Goal: Transaction & Acquisition: Purchase product/service

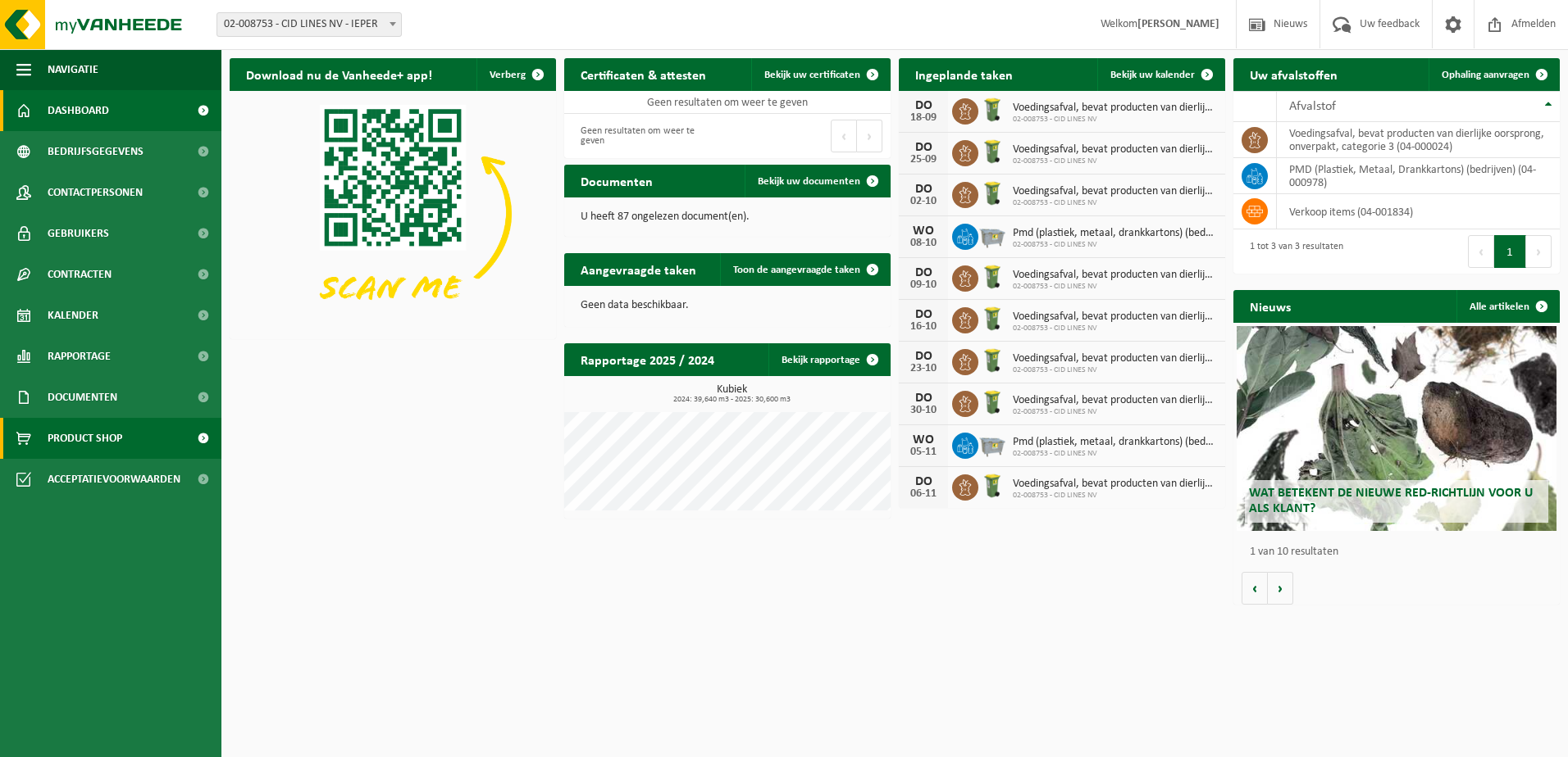
click at [111, 437] on span "Product Shop" at bounding box center [85, 438] width 75 height 41
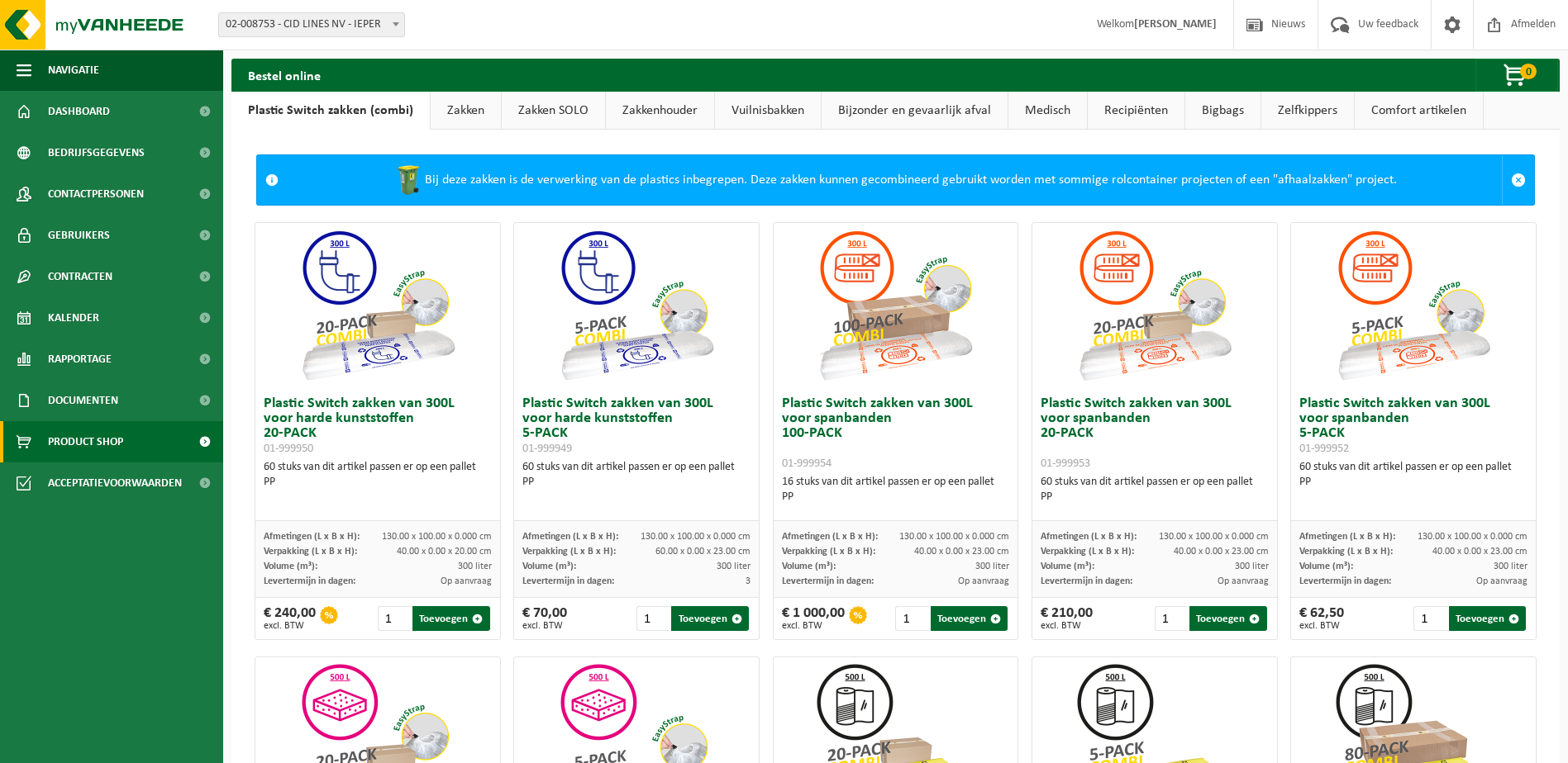
click at [480, 102] on link "Zakken" at bounding box center [466, 110] width 71 height 38
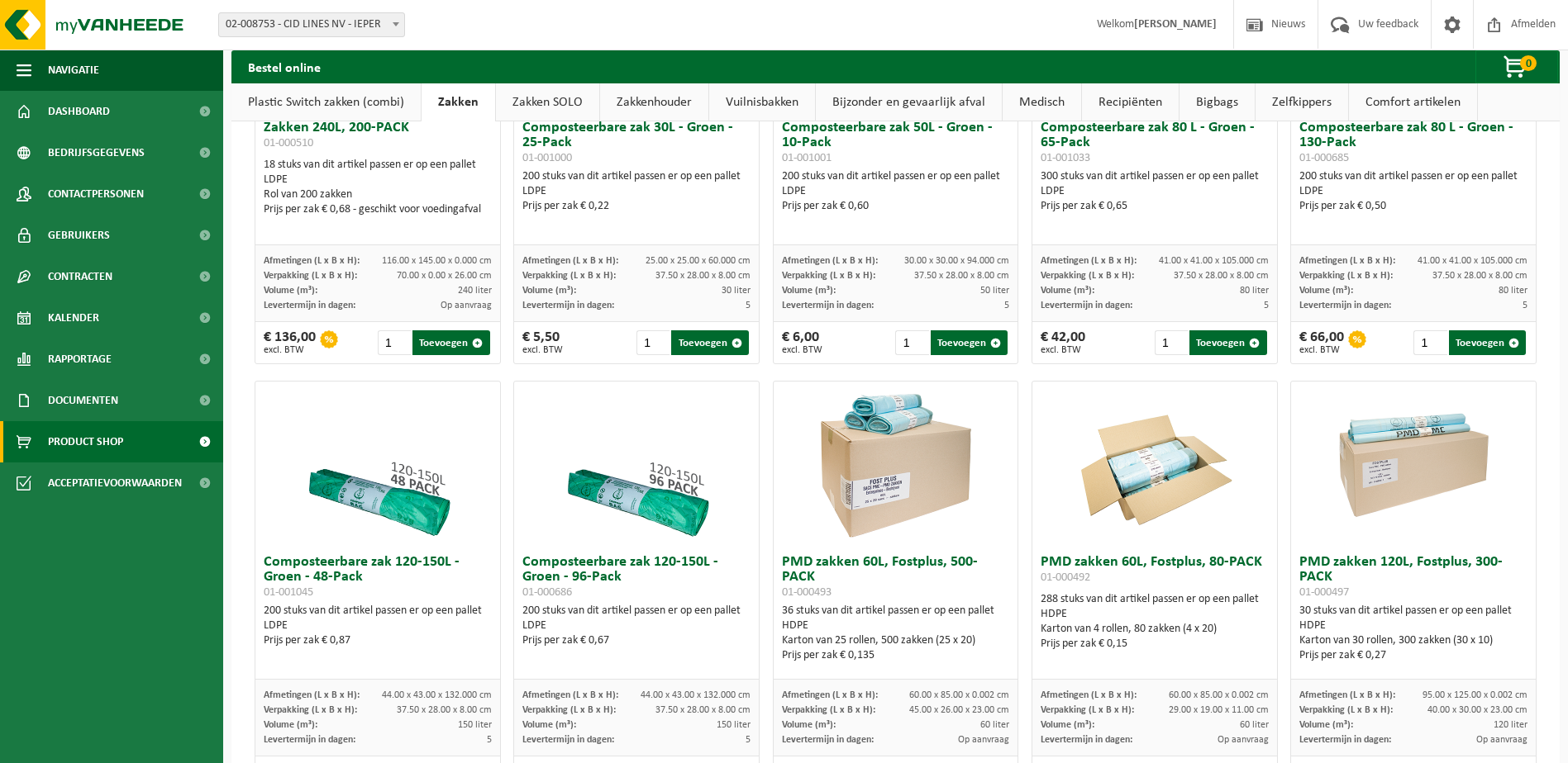
scroll to position [991, 0]
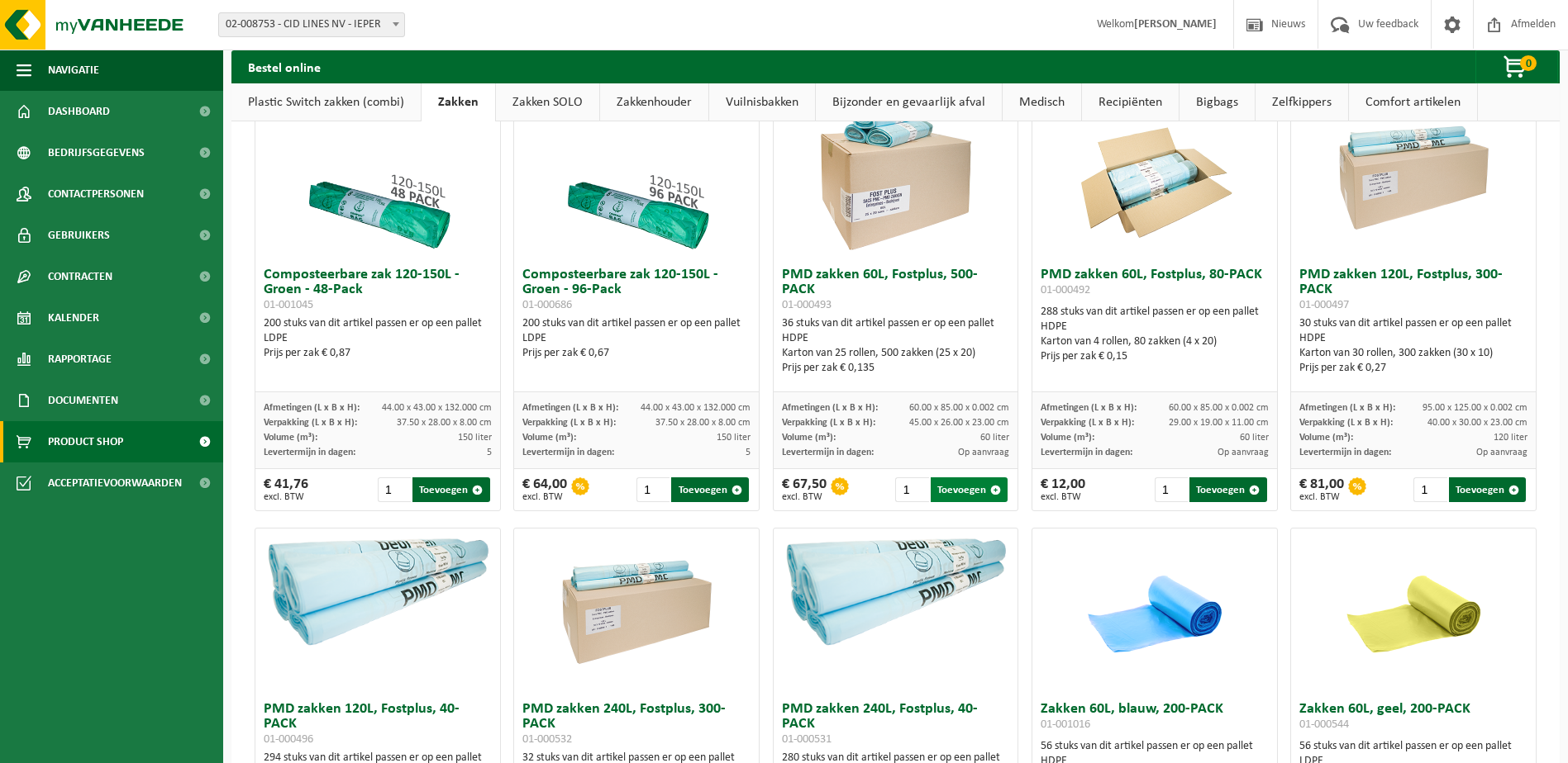
click at [955, 489] on button "Toevoegen" at bounding box center [968, 489] width 77 height 25
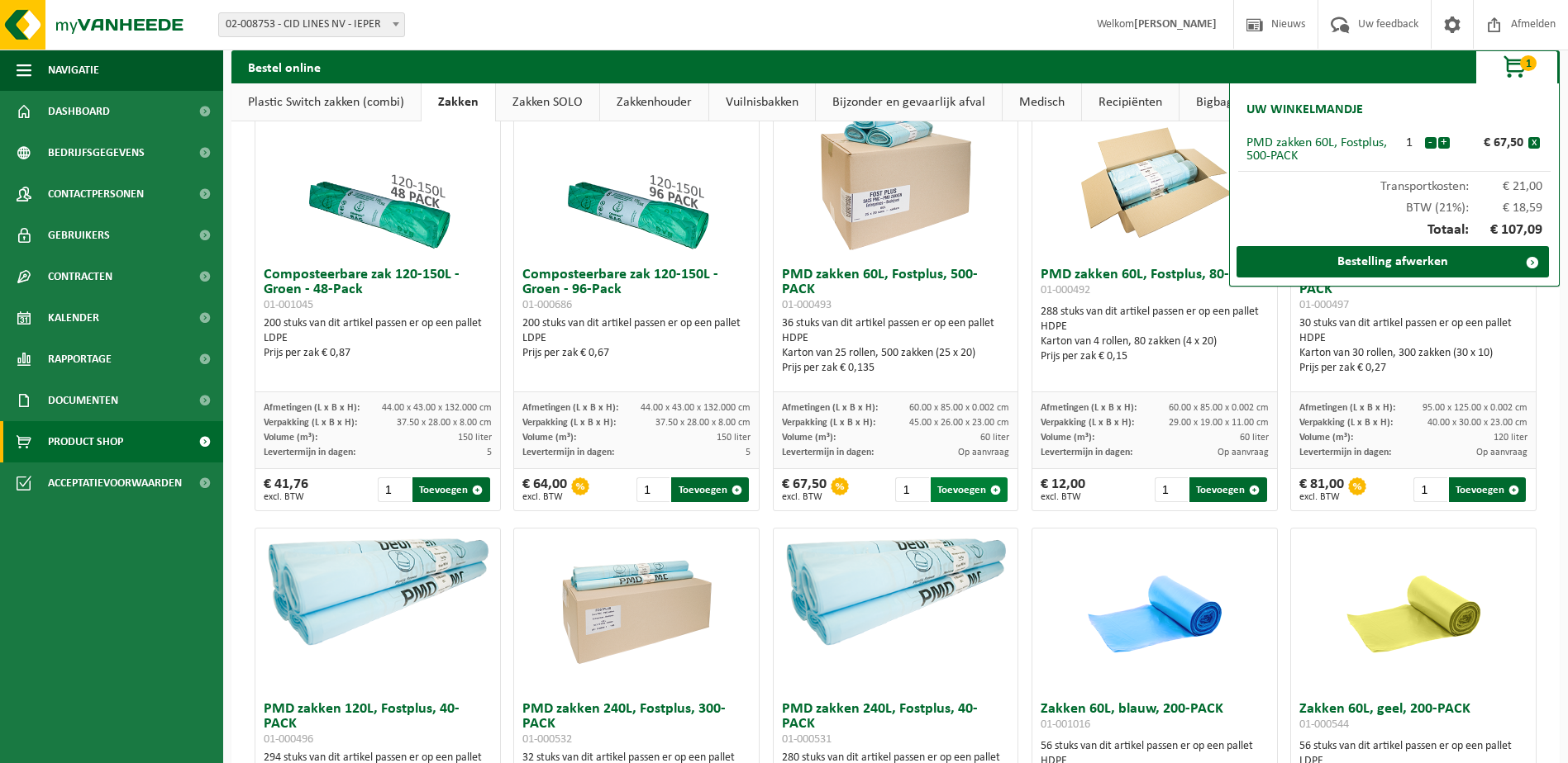
click at [955, 489] on button "Toevoegen" at bounding box center [968, 489] width 77 height 25
click at [963, 236] on img at bounding box center [895, 176] width 165 height 165
click at [1215, 133] on img at bounding box center [1154, 176] width 165 height 165
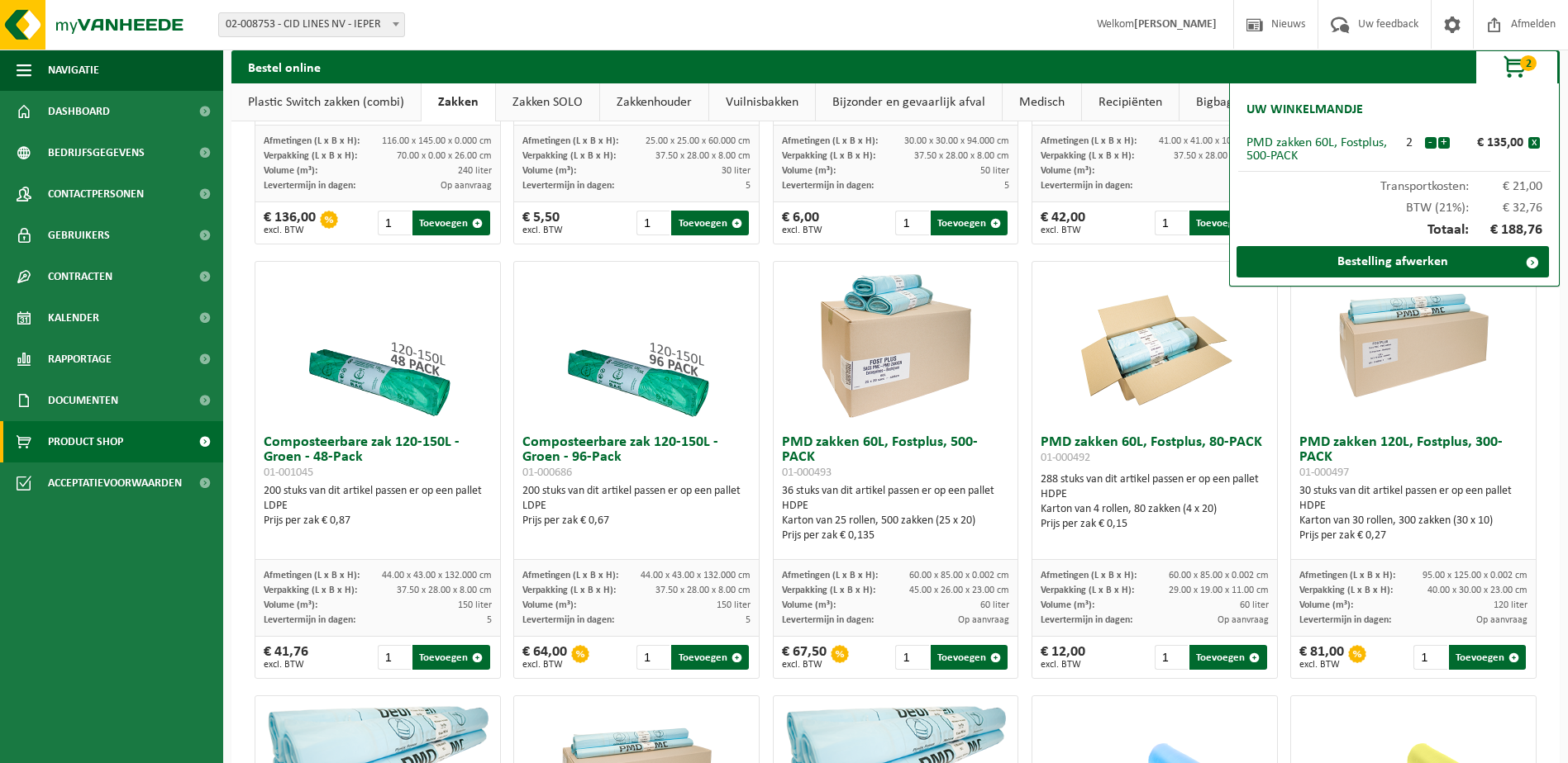
scroll to position [826, 0]
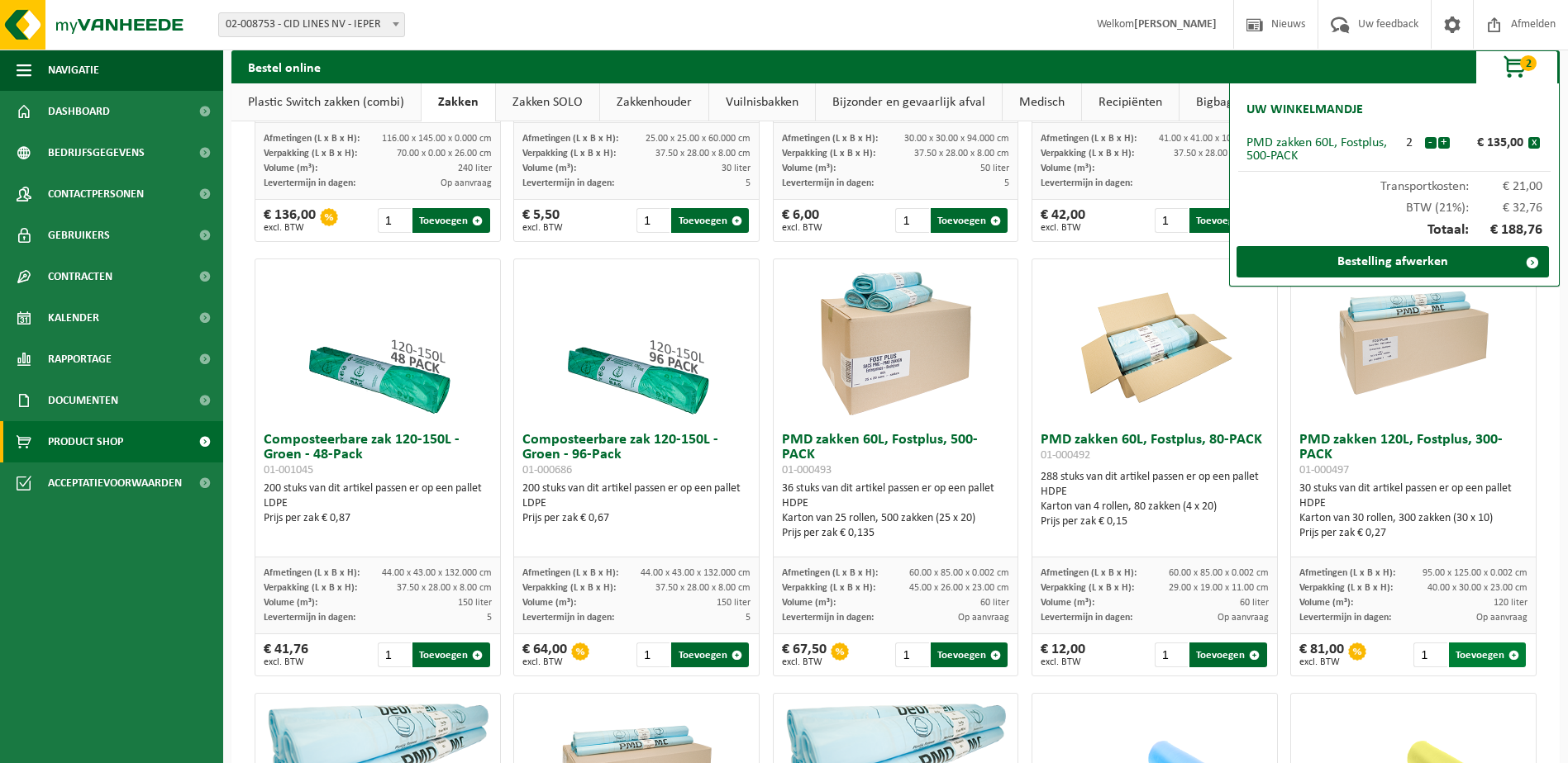
click at [1480, 655] on button "Toevoegen" at bounding box center [1486, 655] width 77 height 25
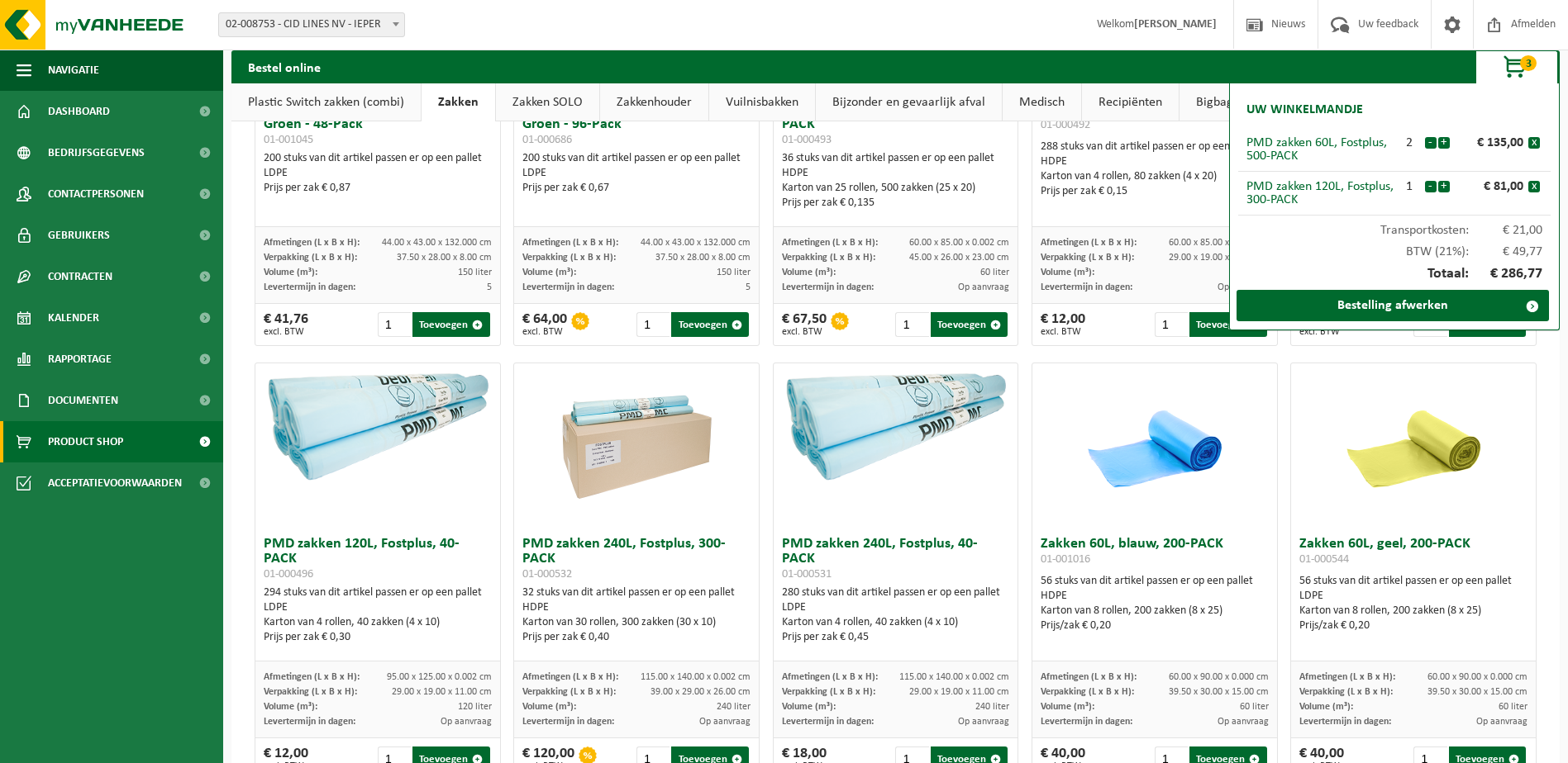
scroll to position [1239, 0]
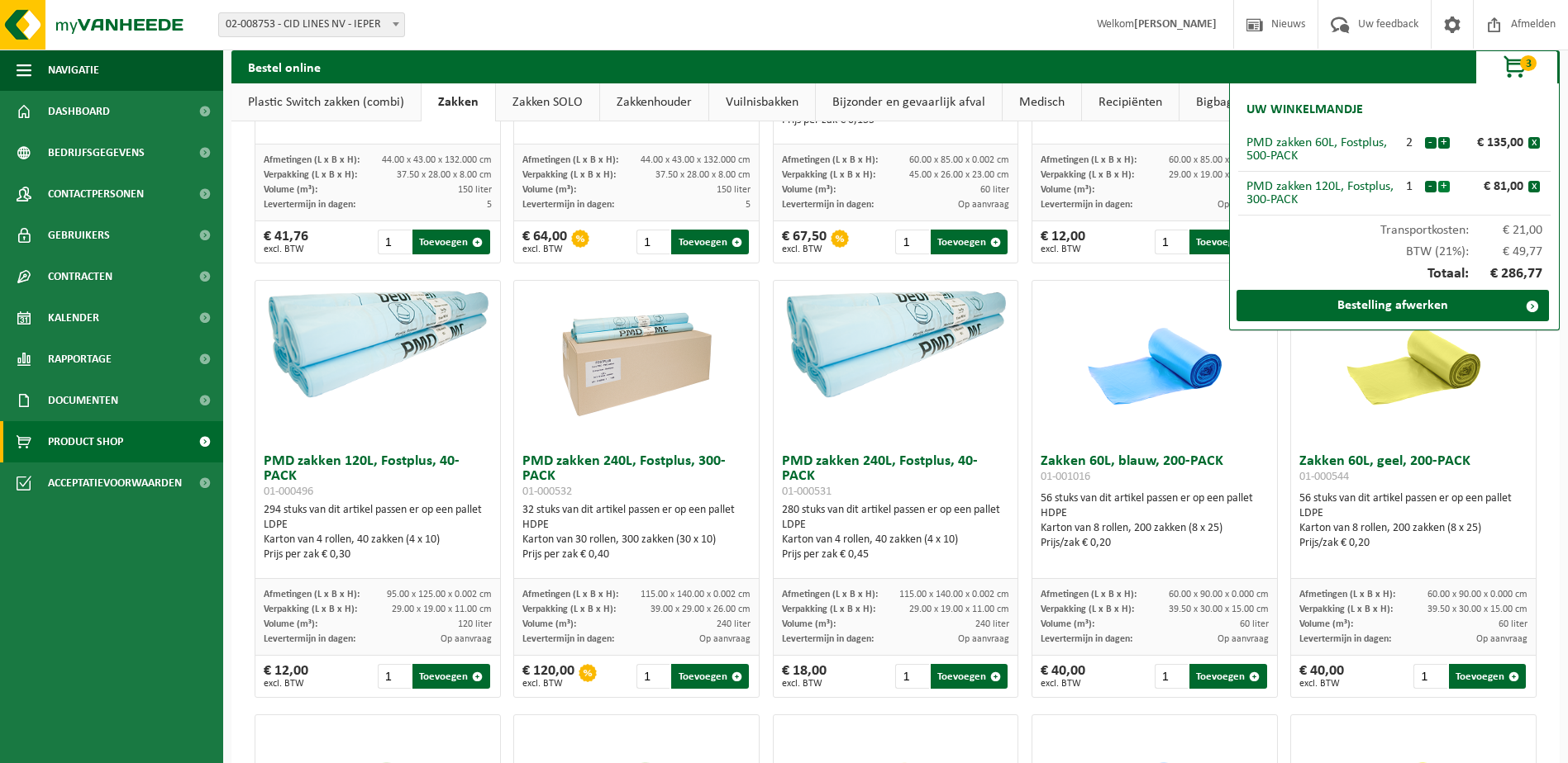
click at [1447, 183] on button "+" at bounding box center [1444, 187] width 11 height 11
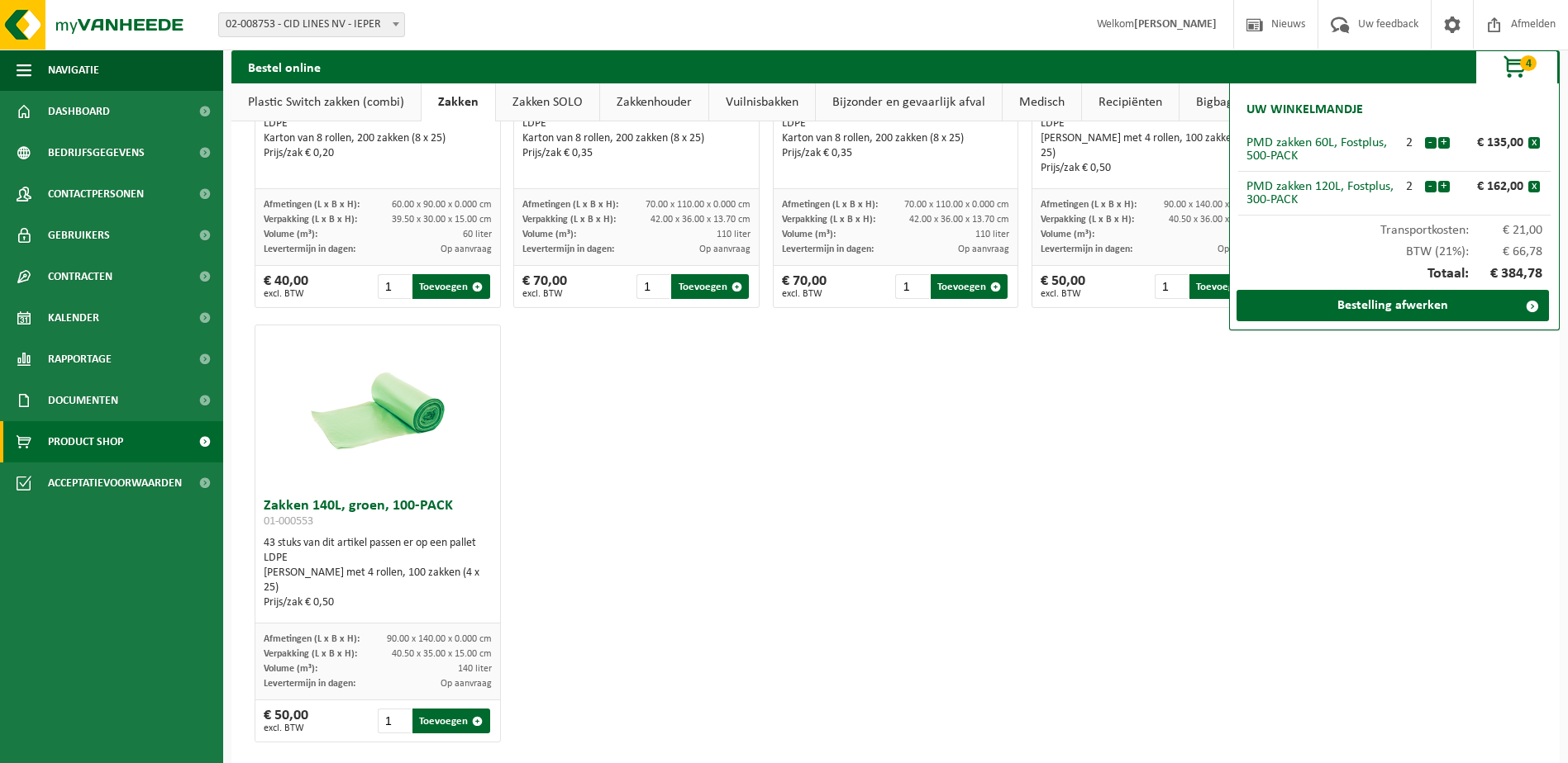
scroll to position [2065, 0]
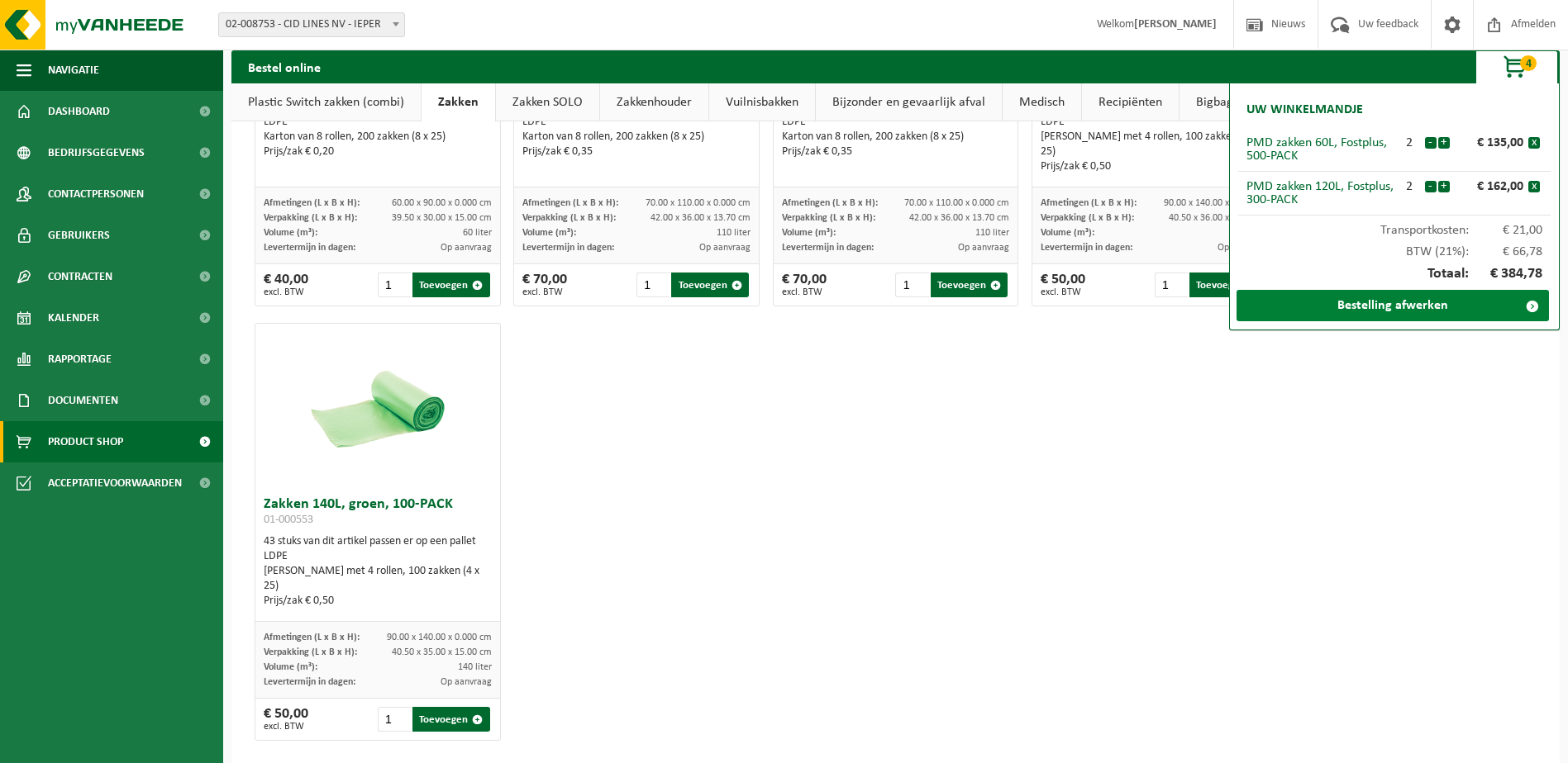
click at [1428, 307] on link "Bestelling afwerken" at bounding box center [1393, 305] width 312 height 32
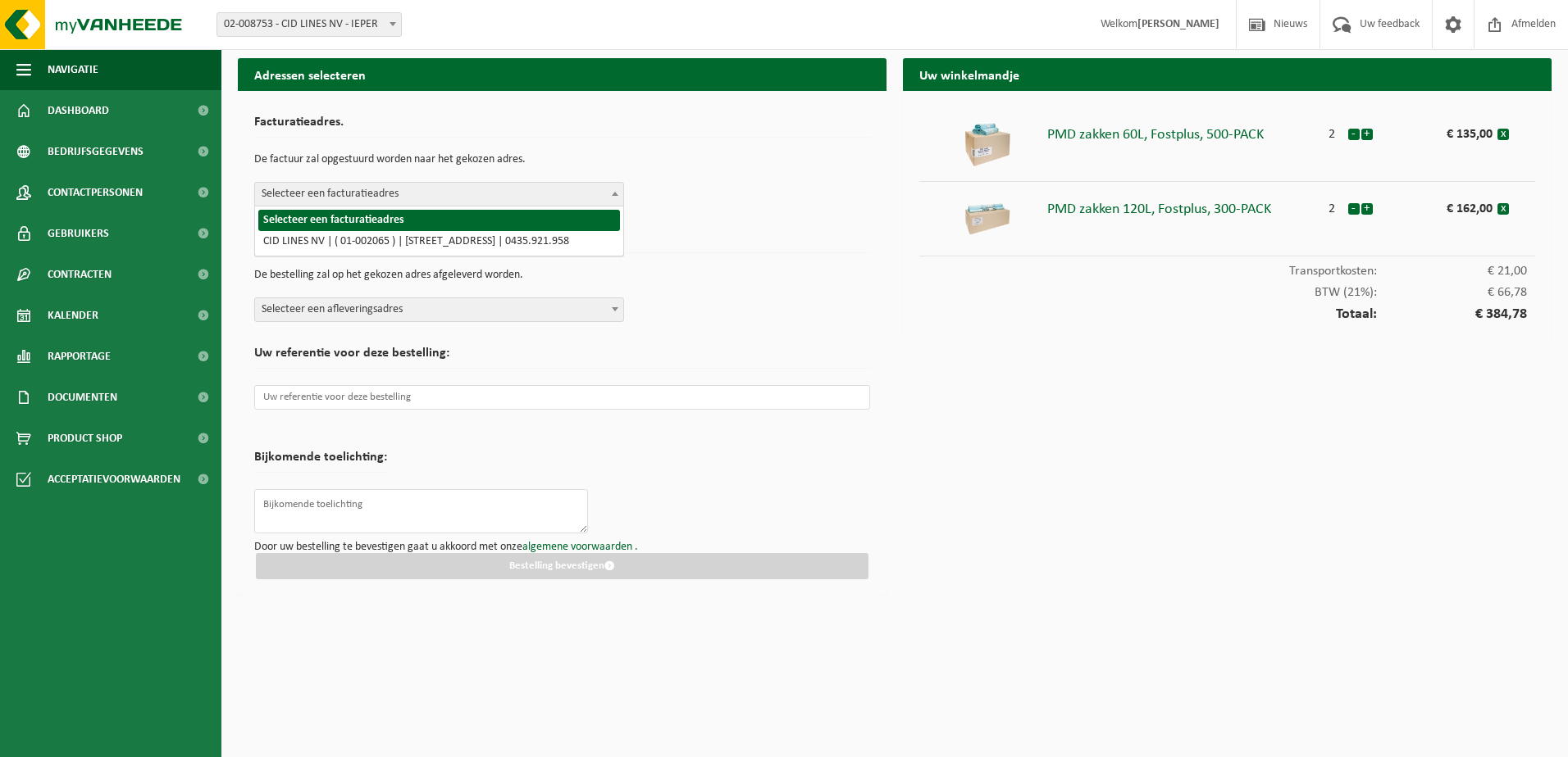
click at [619, 192] on span at bounding box center [615, 192] width 17 height 21
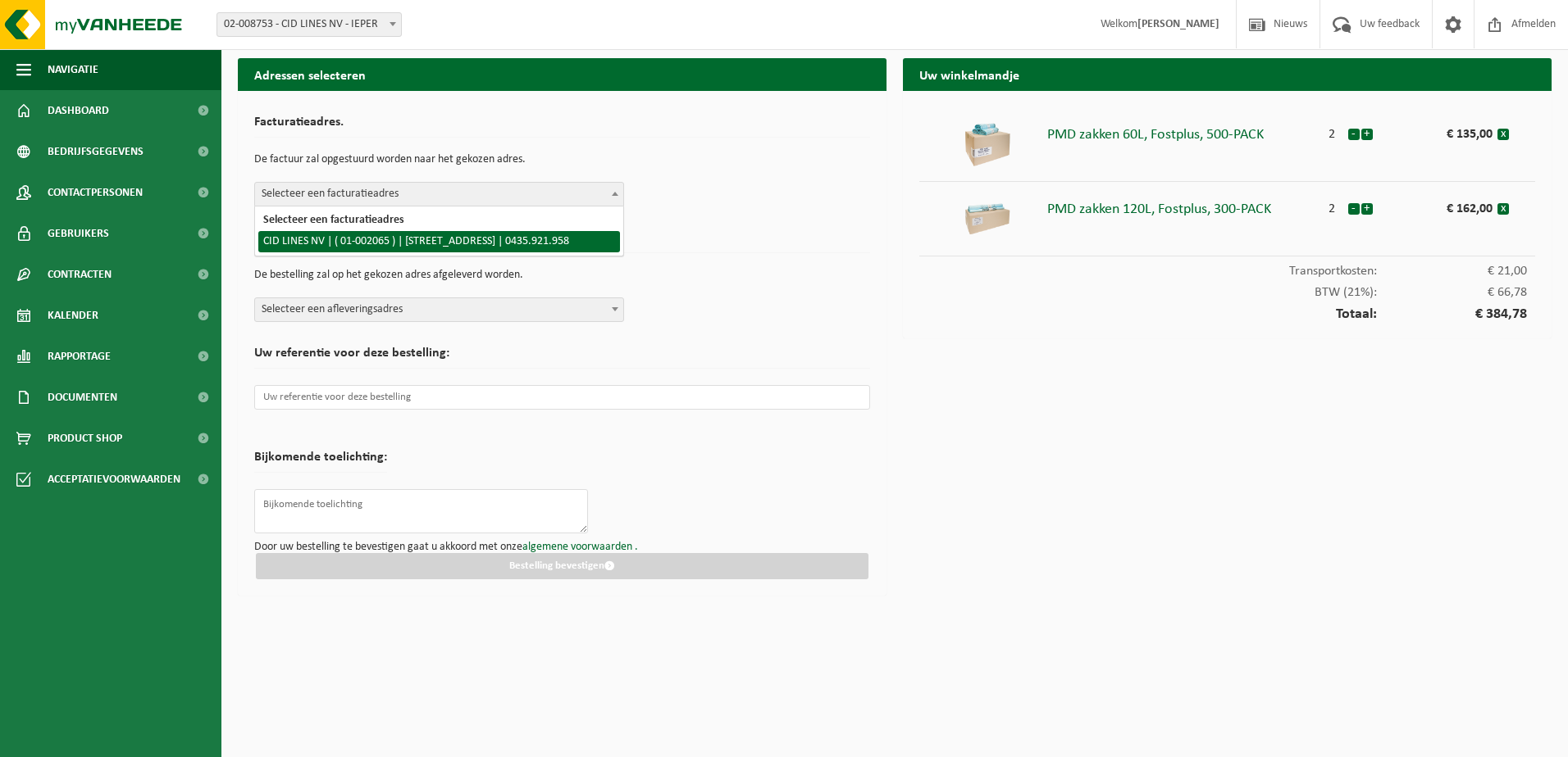
select select "11011"
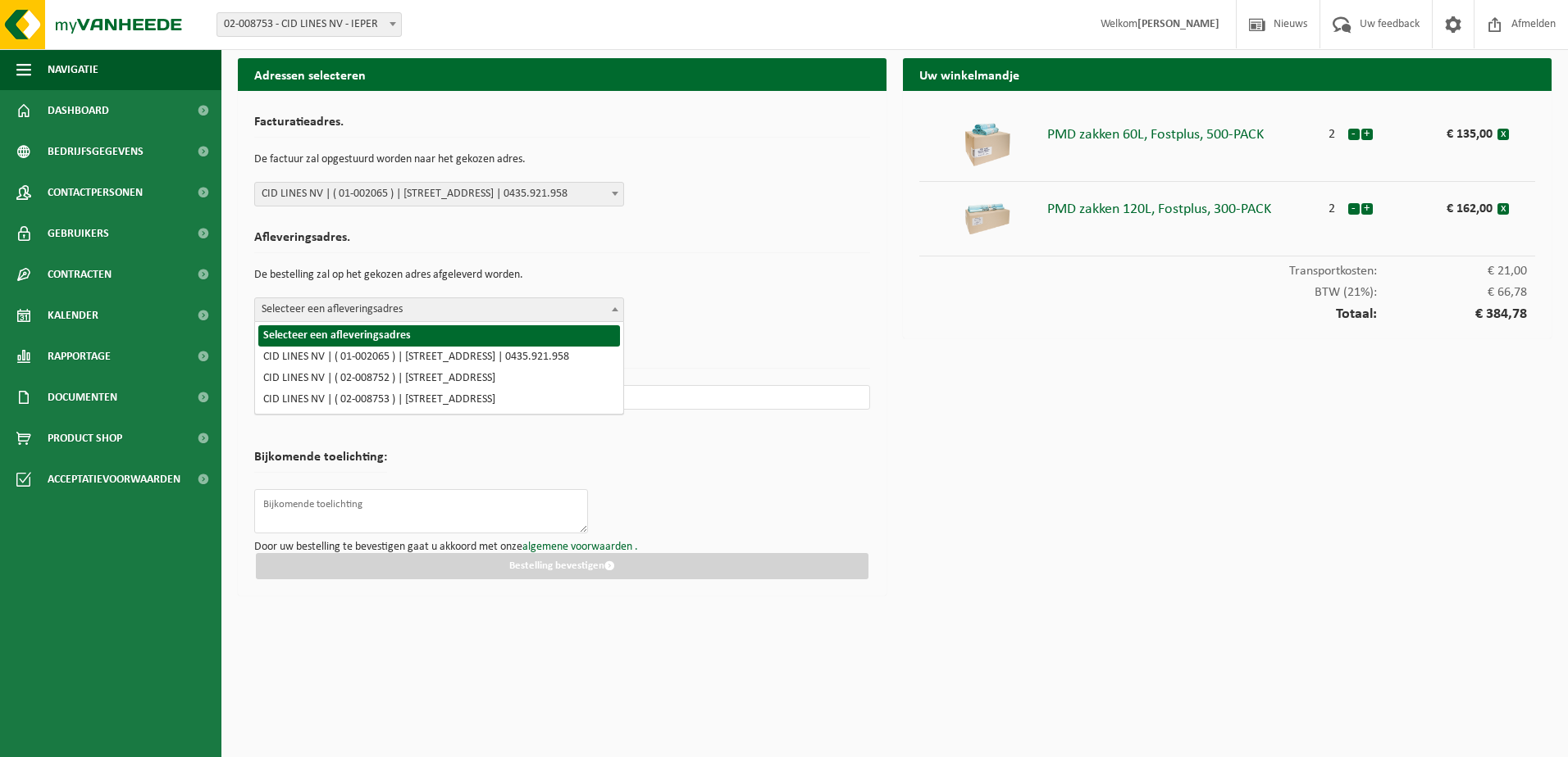
click at [614, 310] on b at bounding box center [614, 309] width 6 height 4
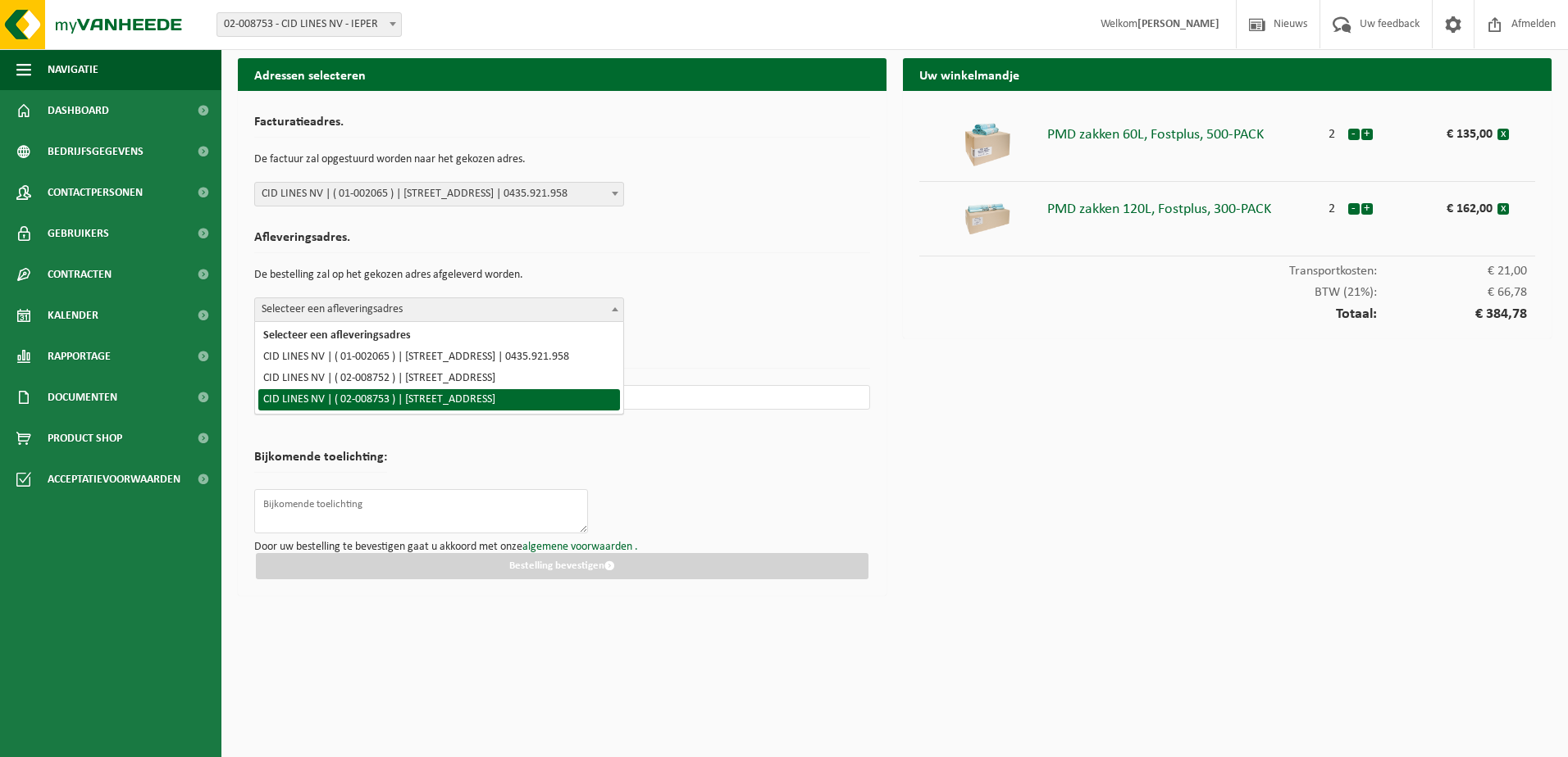
select select "11032"
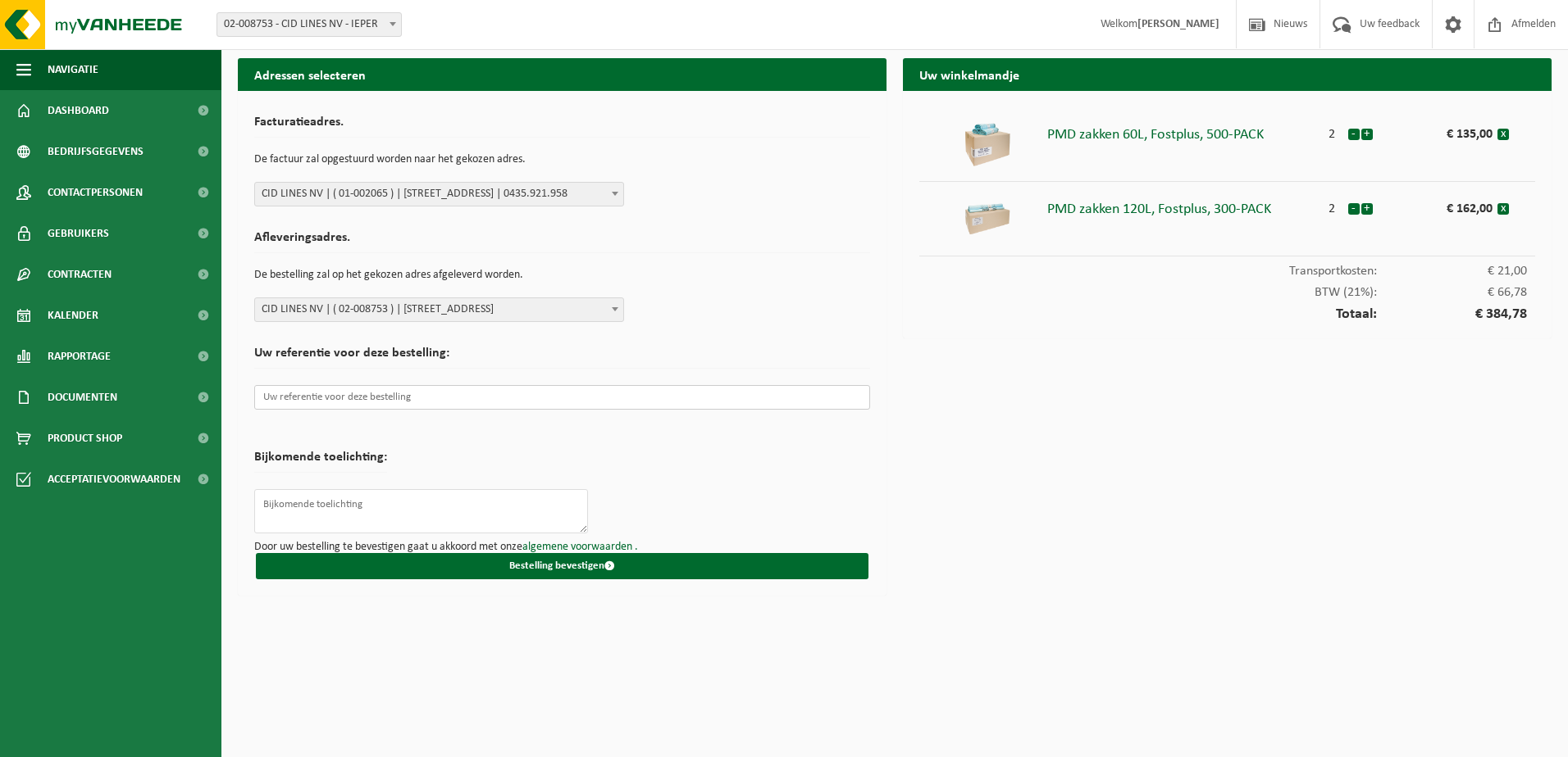
click at [293, 399] on input "text" at bounding box center [562, 397] width 615 height 25
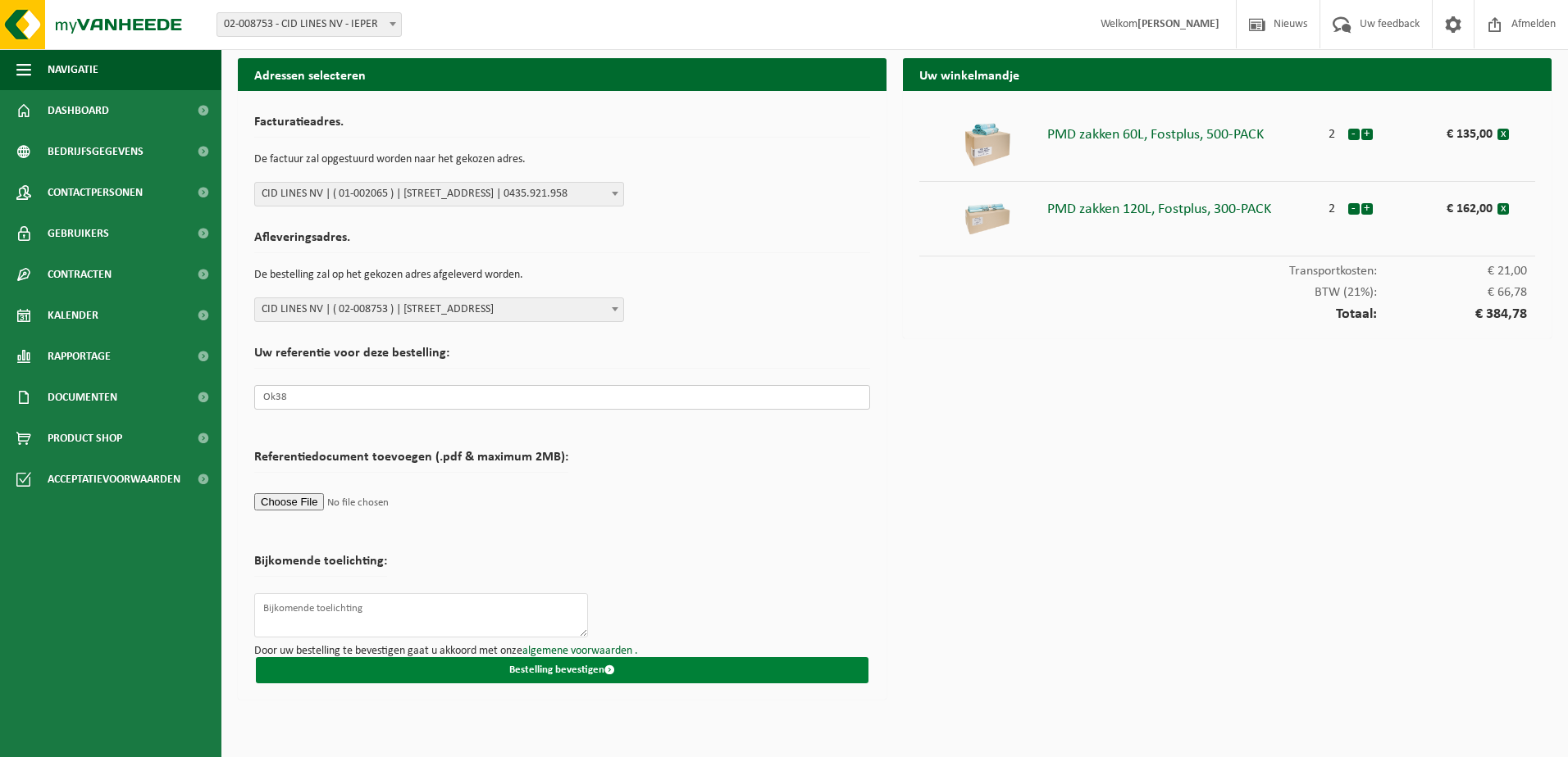
type input "Ok38"
click at [555, 668] on button "Bestelling bevestigen" at bounding box center [562, 670] width 613 height 26
